Goal: Browse casually

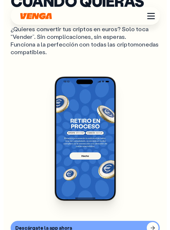
scroll to position [920, 0]
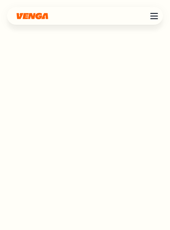
scroll to position [920, 0]
